Goal: Information Seeking & Learning: Learn about a topic

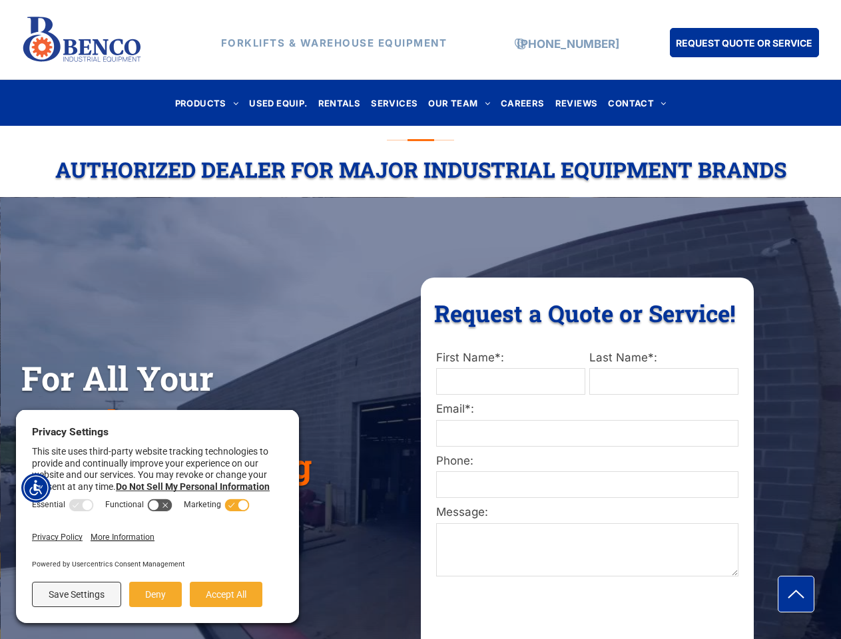
click at [421, 320] on div "Request a Quote or Service! Request a Quote or Service! First Name*: Last Name*…" at bounding box center [587, 482] width 333 height 409
click at [36, 488] on img "Accessibility Menu" at bounding box center [35, 487] width 29 height 29
